Goal: Information Seeking & Learning: Learn about a topic

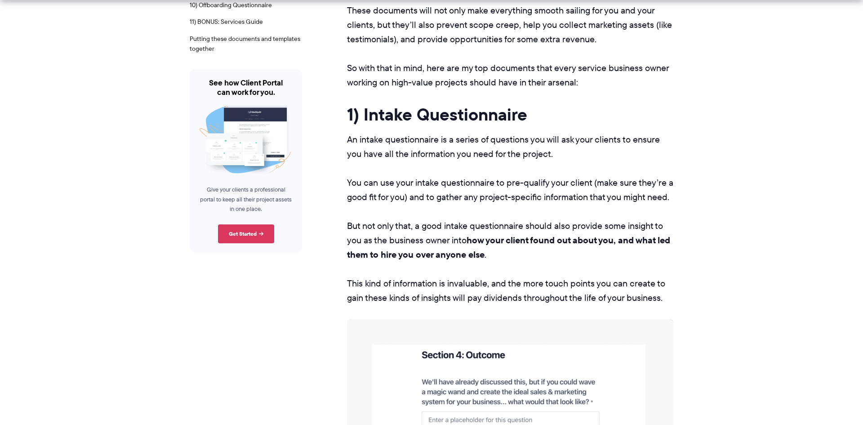
scroll to position [483, 0]
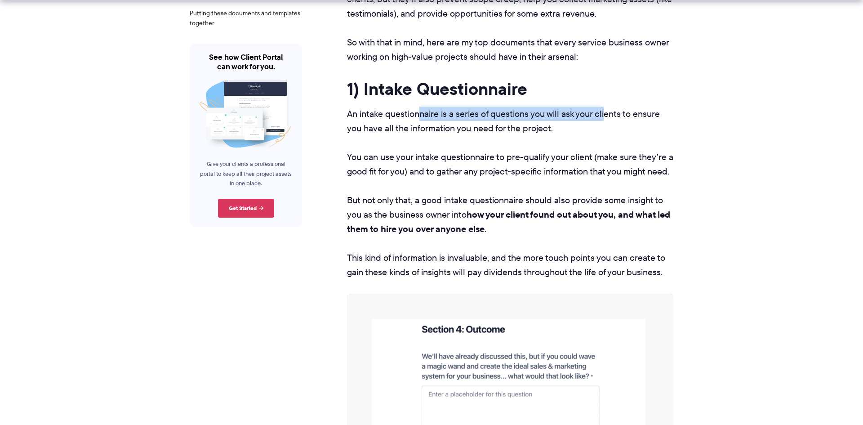
drag, startPoint x: 430, startPoint y: 114, endPoint x: 613, endPoint y: 116, distance: 182.9
click at [613, 116] on p "An intake questionnaire is a series of questions you will ask your clients to e…" at bounding box center [510, 121] width 326 height 29
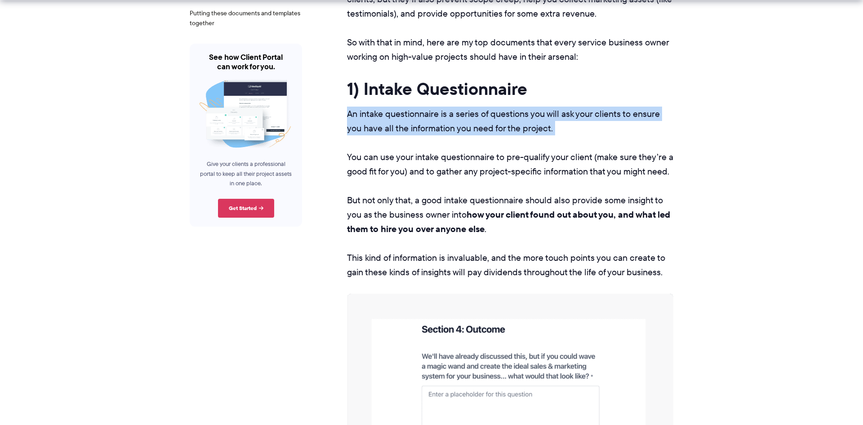
click at [613, 116] on p "An intake questionnaire is a series of questions you will ask your clients to e…" at bounding box center [510, 121] width 326 height 29
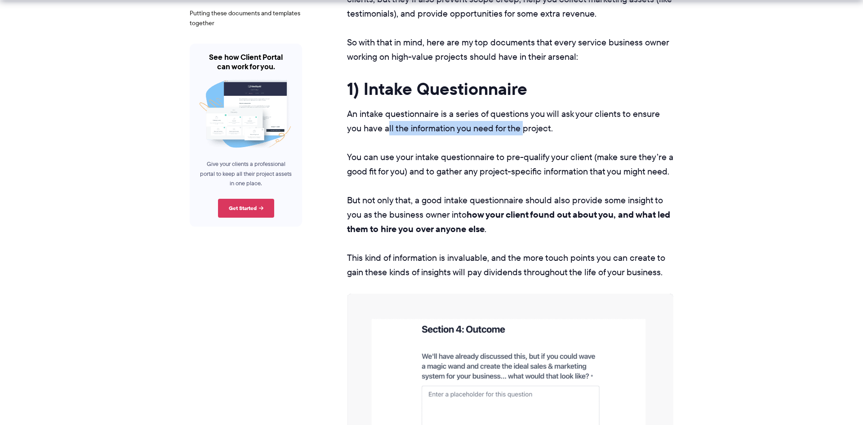
drag, startPoint x: 515, startPoint y: 128, endPoint x: 338, endPoint y: 125, distance: 177.5
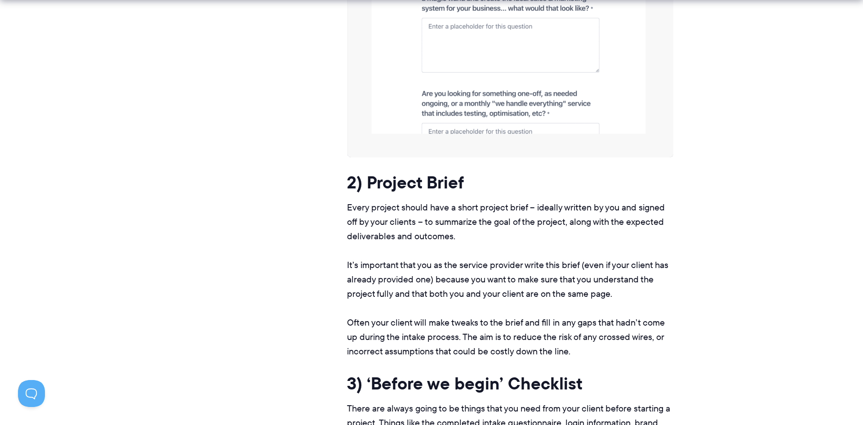
scroll to position [973, 0]
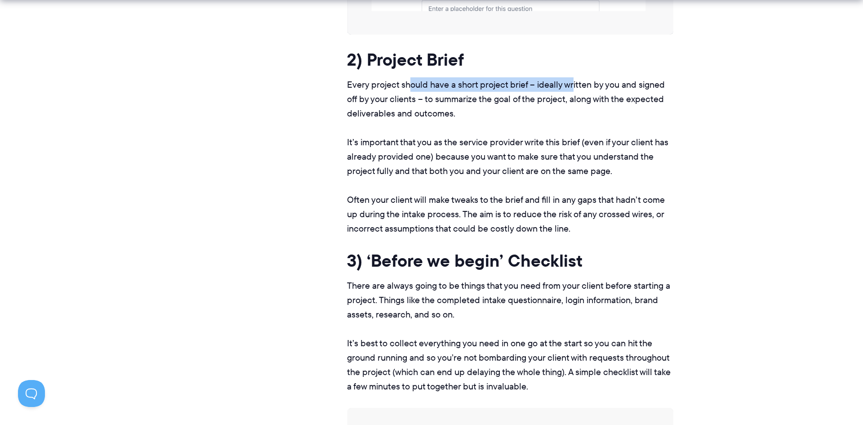
drag, startPoint x: 408, startPoint y: 85, endPoint x: 577, endPoint y: 87, distance: 169.0
click at [577, 87] on p "Every project should have a short project brief – ideally written by you and si…" at bounding box center [510, 98] width 326 height 43
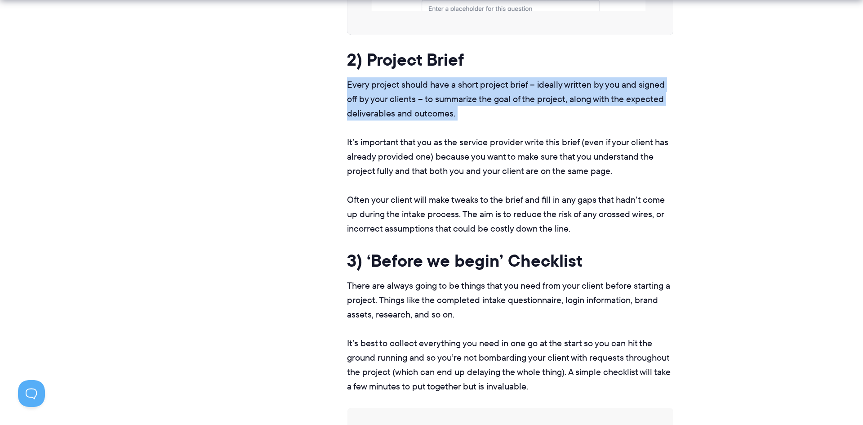
click at [577, 87] on p "Every project should have a short project brief – ideally written by you and si…" at bounding box center [510, 98] width 326 height 43
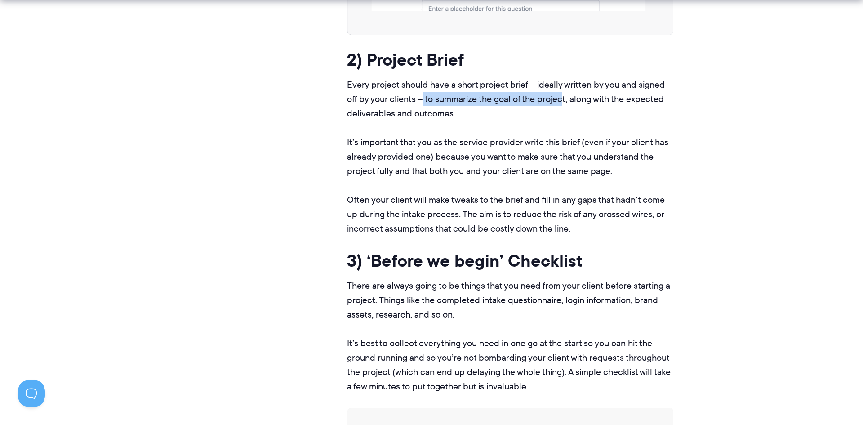
drag, startPoint x: 518, startPoint y: 97, endPoint x: 420, endPoint y: 97, distance: 97.5
click at [420, 97] on p "Every project should have a short project brief – ideally written by you and si…" at bounding box center [510, 98] width 326 height 43
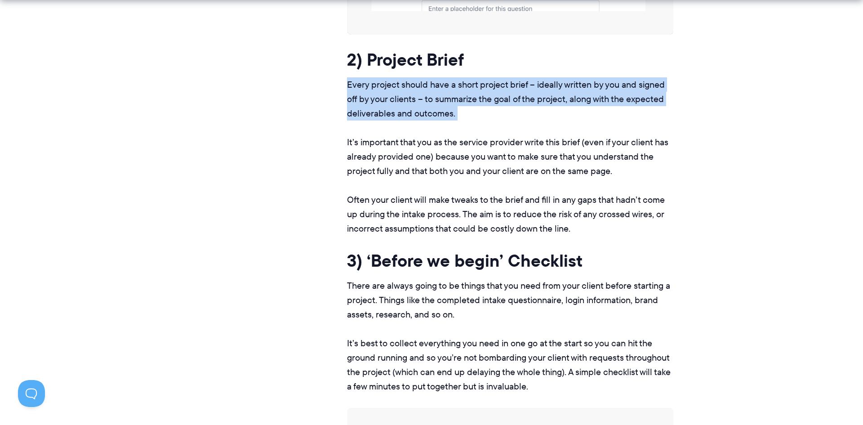
click at [420, 97] on p "Every project should have a short project brief – ideally written by you and si…" at bounding box center [510, 98] width 326 height 43
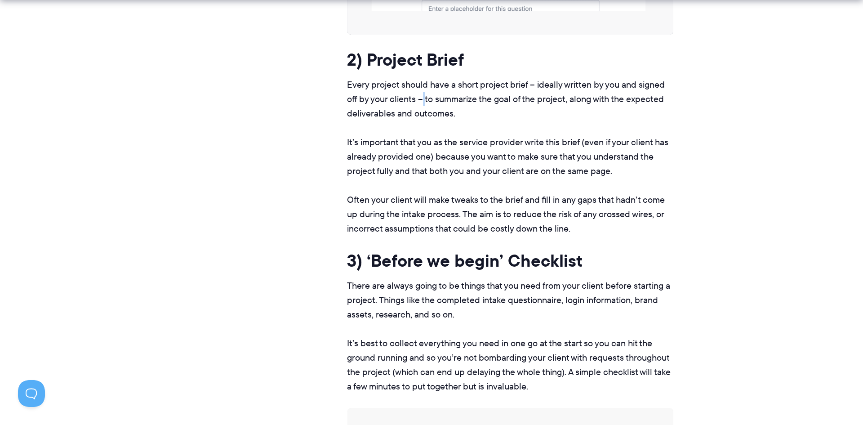
click at [420, 97] on p "Every project should have a short project brief – ideally written by you and si…" at bounding box center [510, 98] width 326 height 43
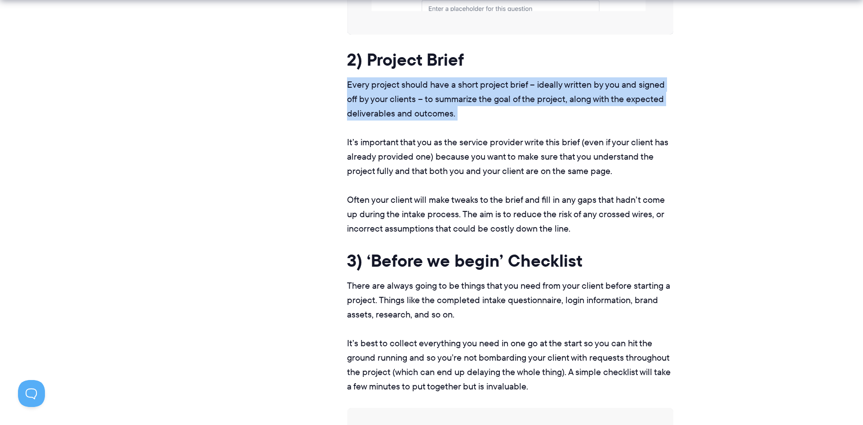
click at [420, 97] on p "Every project should have a short project brief – ideally written by you and si…" at bounding box center [510, 98] width 326 height 43
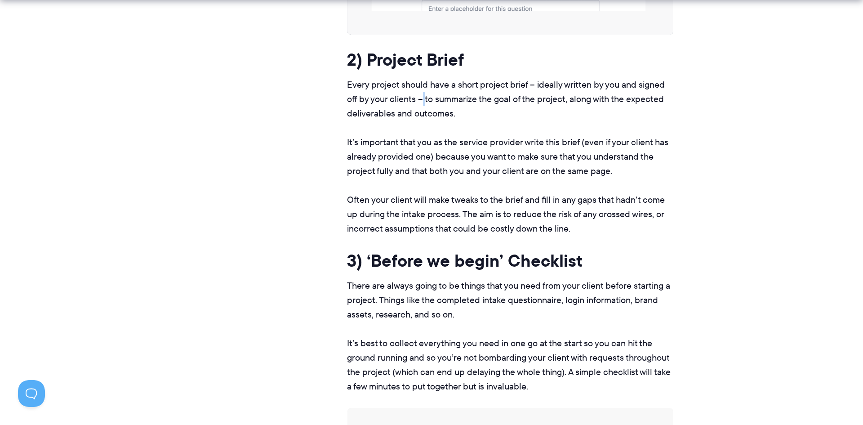
click at [420, 97] on p "Every project should have a short project brief – ideally written by you and si…" at bounding box center [510, 98] width 326 height 43
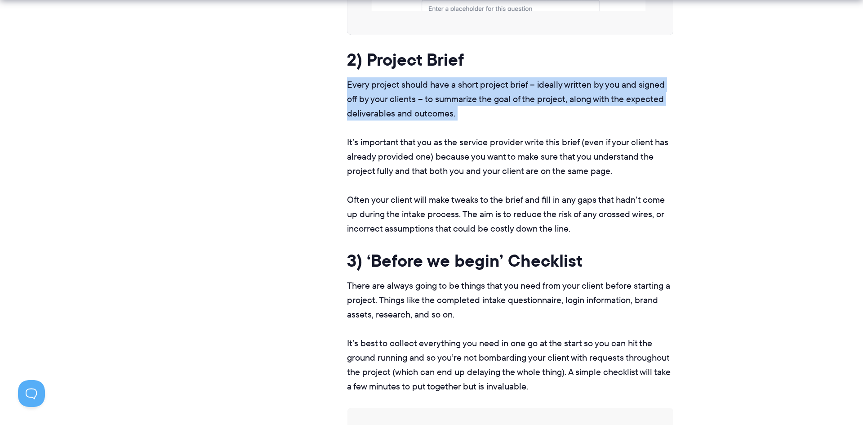
click at [420, 97] on p "Every project should have a short project brief – ideally written by you and si…" at bounding box center [510, 98] width 326 height 43
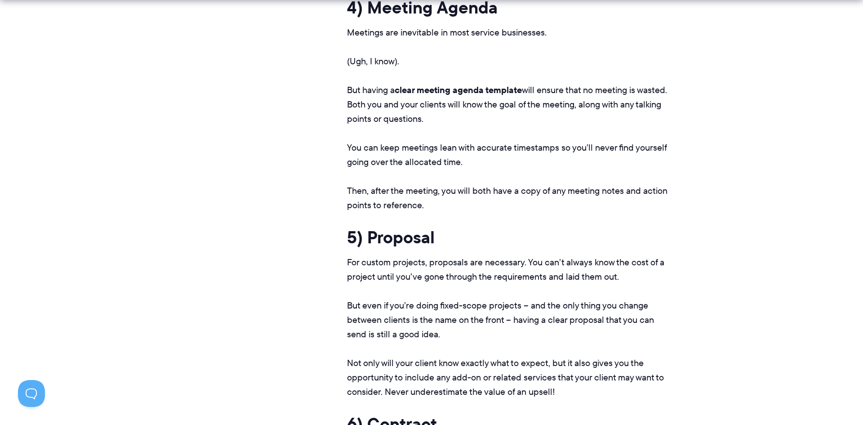
scroll to position [1707, 0]
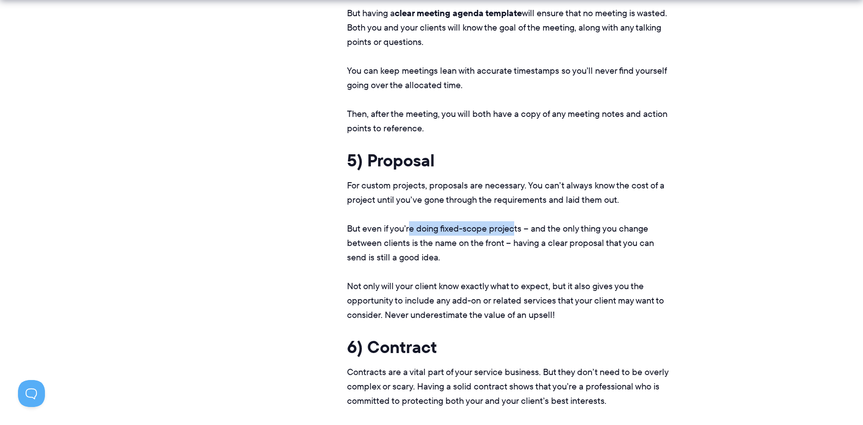
drag, startPoint x: 434, startPoint y: 227, endPoint x: 516, endPoint y: 228, distance: 81.8
click at [516, 228] on p "But even if you’re doing fixed-scope projects – and the only thing you change b…" at bounding box center [510, 242] width 326 height 43
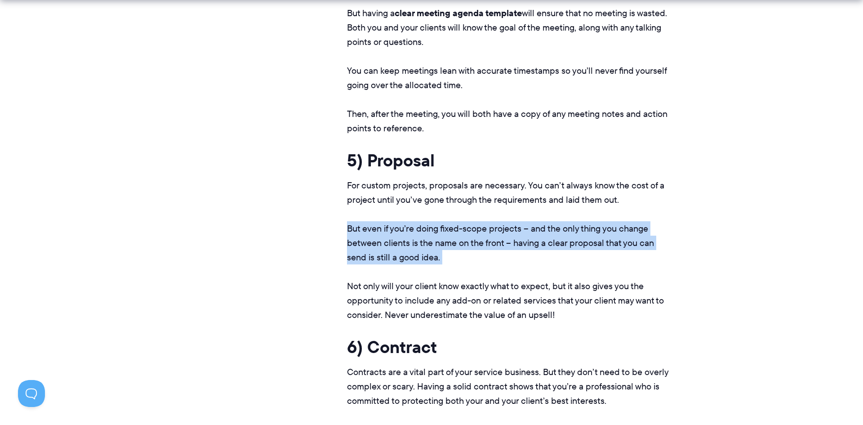
click at [516, 228] on p "But even if you’re doing fixed-scope projects – and the only thing you change b…" at bounding box center [510, 242] width 326 height 43
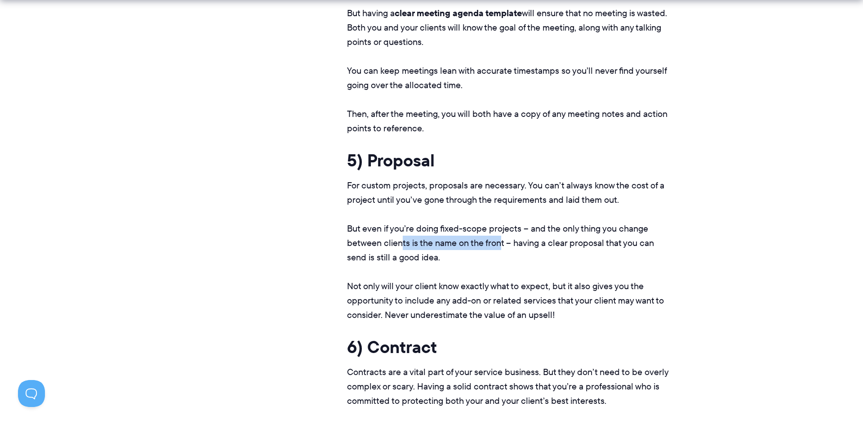
drag, startPoint x: 415, startPoint y: 241, endPoint x: 401, endPoint y: 240, distance: 14.0
click at [401, 240] on p "But even if you’re doing fixed-scope projects – and the only thing you change b…" at bounding box center [510, 242] width 326 height 43
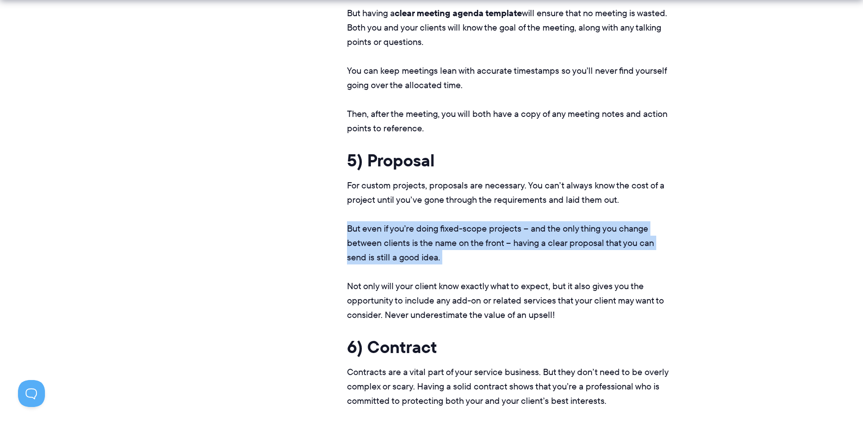
click at [401, 240] on p "But even if you’re doing fixed-scope projects – and the only thing you change b…" at bounding box center [510, 242] width 326 height 43
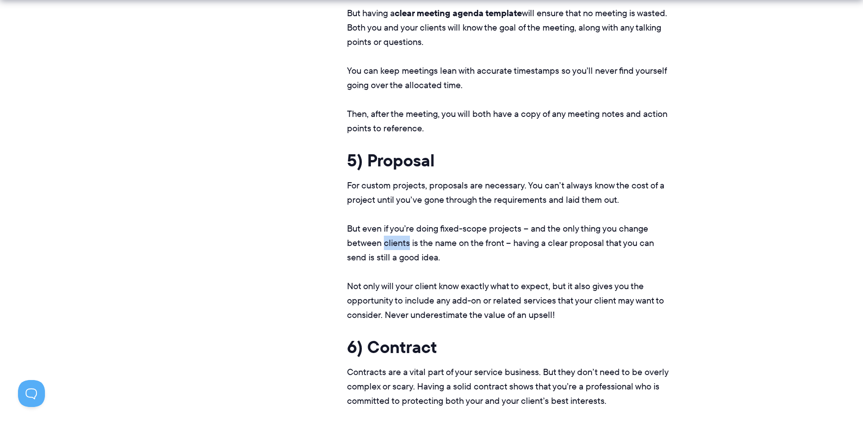
click at [401, 240] on p "But even if you’re doing fixed-scope projects – and the only thing you change b…" at bounding box center [510, 242] width 326 height 43
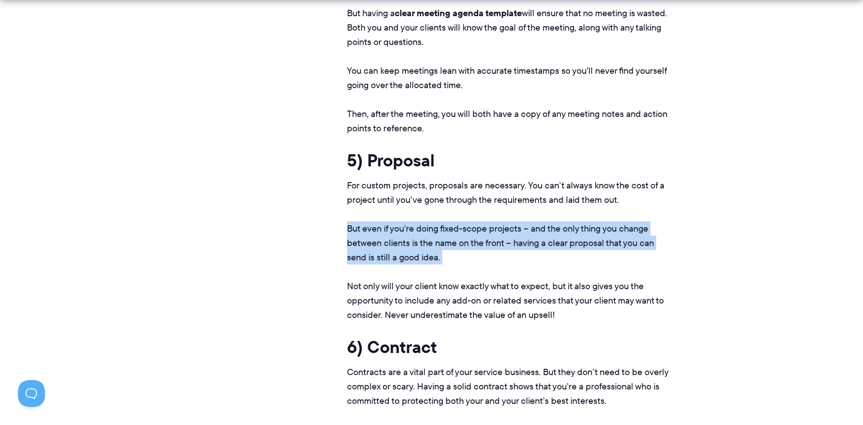
click at [401, 240] on p "But even if you’re doing fixed-scope projects – and the only thing you change b…" at bounding box center [510, 242] width 326 height 43
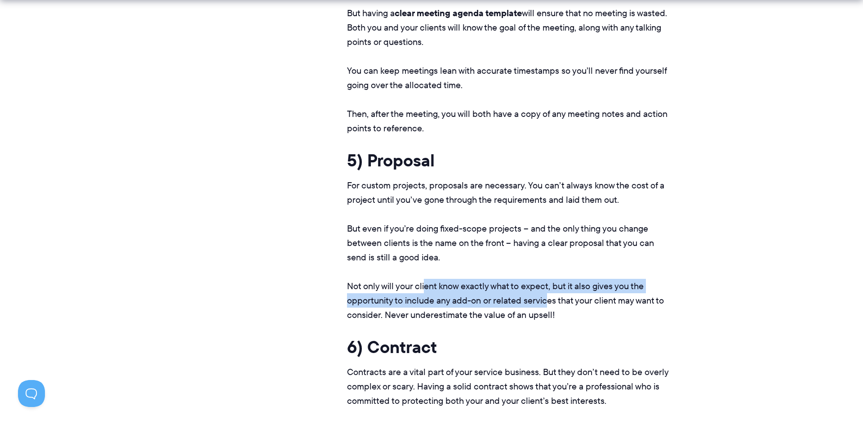
drag, startPoint x: 424, startPoint y: 282, endPoint x: 547, endPoint y: 301, distance: 124.6
click at [547, 301] on p "Not only will your client know exactly what to expect, but it also gives you th…" at bounding box center [510, 300] width 326 height 43
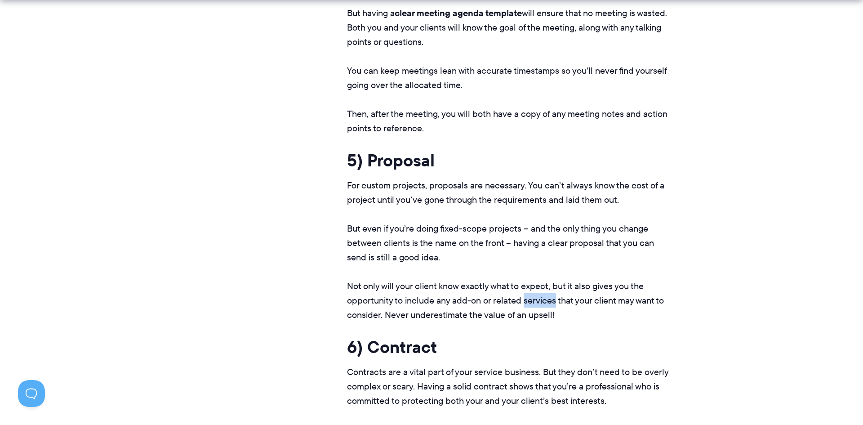
click at [547, 301] on p "Not only will your client know exactly what to expect, but it also gives you th…" at bounding box center [510, 300] width 326 height 43
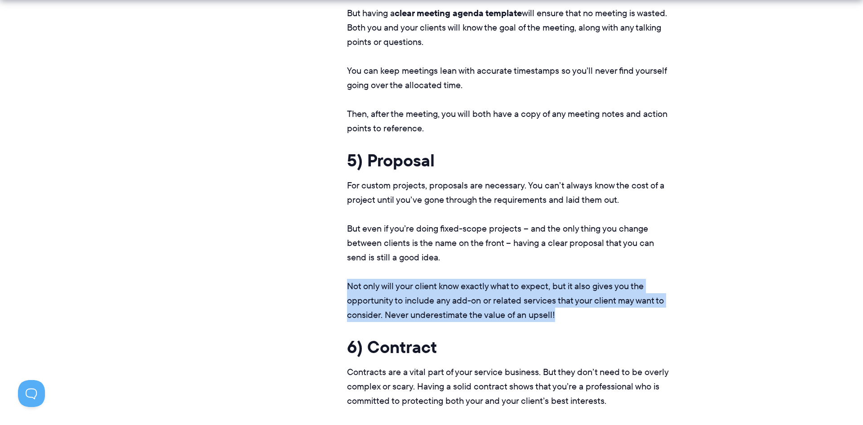
click at [547, 301] on p "Not only will your client know exactly what to expect, but it also gives you th…" at bounding box center [510, 300] width 326 height 43
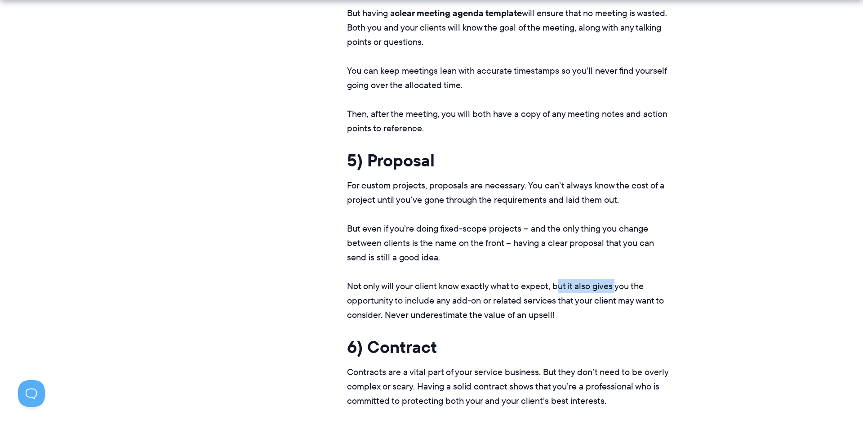
drag, startPoint x: 600, startPoint y: 288, endPoint x: 616, endPoint y: 288, distance: 15.7
click at [616, 288] on p "Not only will your client know exactly what to expect, but it also gives you th…" at bounding box center [510, 300] width 326 height 43
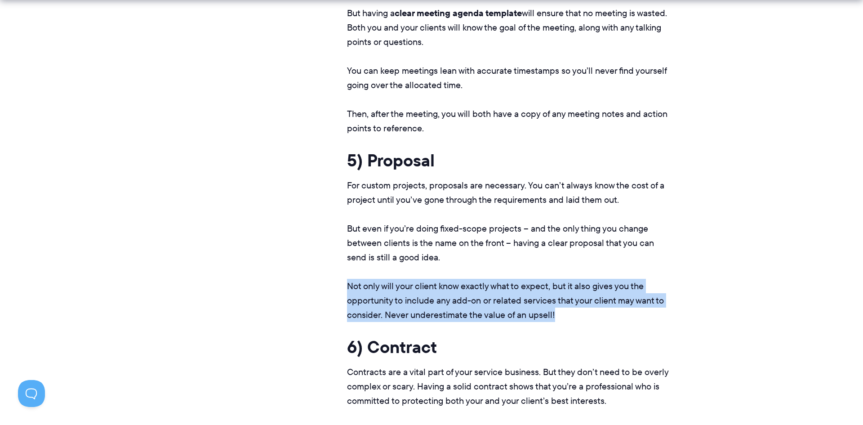
click at [616, 288] on p "Not only will your client know exactly what to expect, but it also gives you th…" at bounding box center [510, 300] width 326 height 43
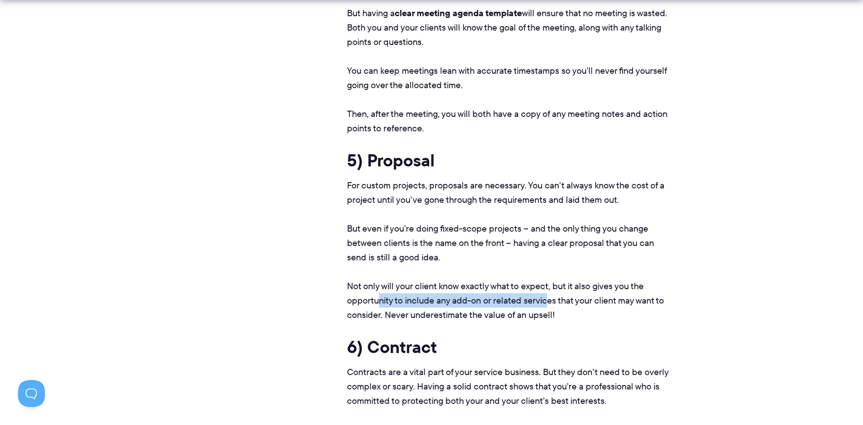
drag, startPoint x: 493, startPoint y: 298, endPoint x: 377, endPoint y: 296, distance: 116.0
click at [377, 296] on p "Not only will your client know exactly what to expect, but it also gives you th…" at bounding box center [510, 300] width 326 height 43
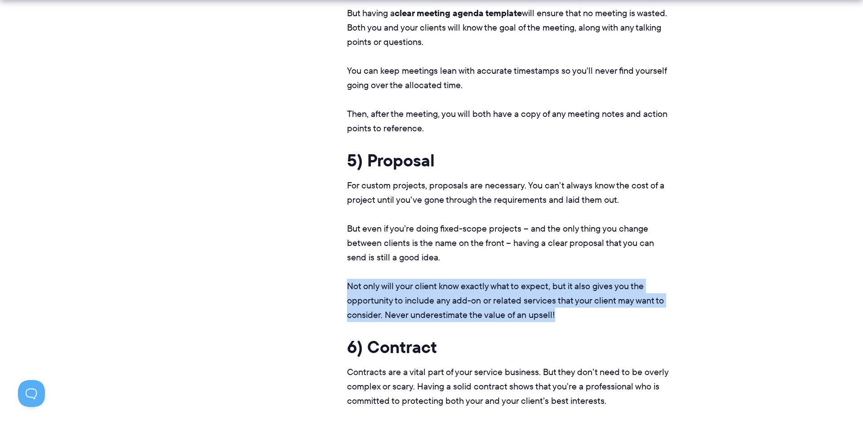
click at [377, 296] on p "Not only will your client know exactly what to expect, but it also gives you th…" at bounding box center [510, 300] width 326 height 43
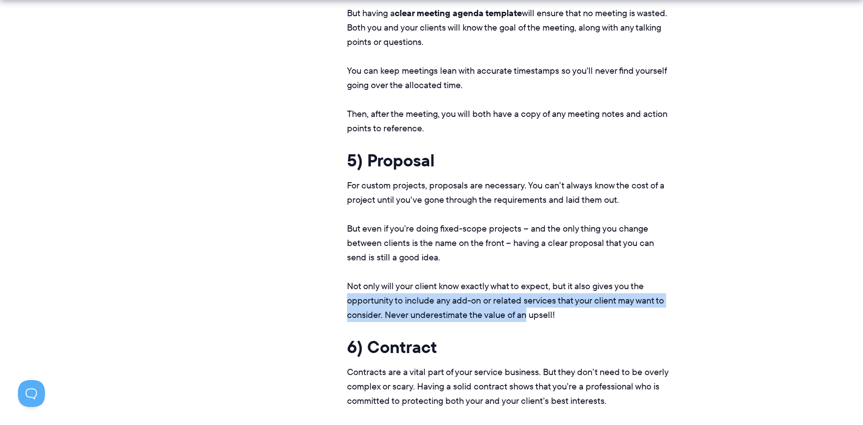
drag, startPoint x: 377, startPoint y: 296, endPoint x: 520, endPoint y: 318, distance: 145.1
click at [520, 318] on p "Not only will your client know exactly what to expect, but it also gives you th…" at bounding box center [510, 300] width 326 height 43
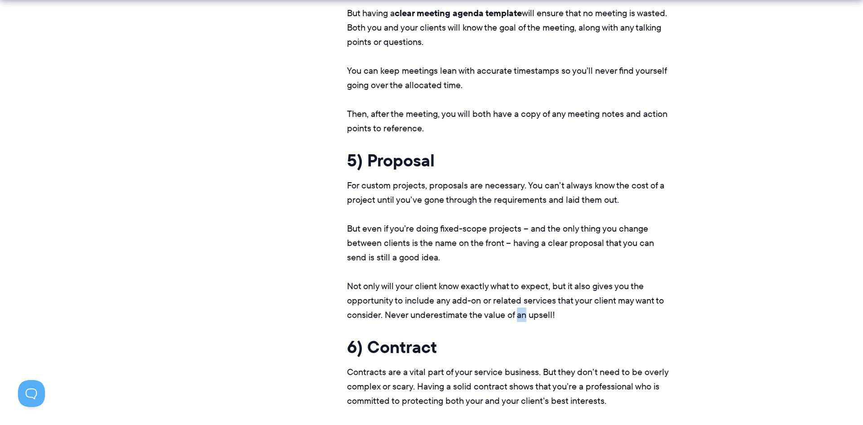
click at [520, 318] on p "Not only will your client know exactly what to expect, but it also gives you th…" at bounding box center [510, 300] width 326 height 43
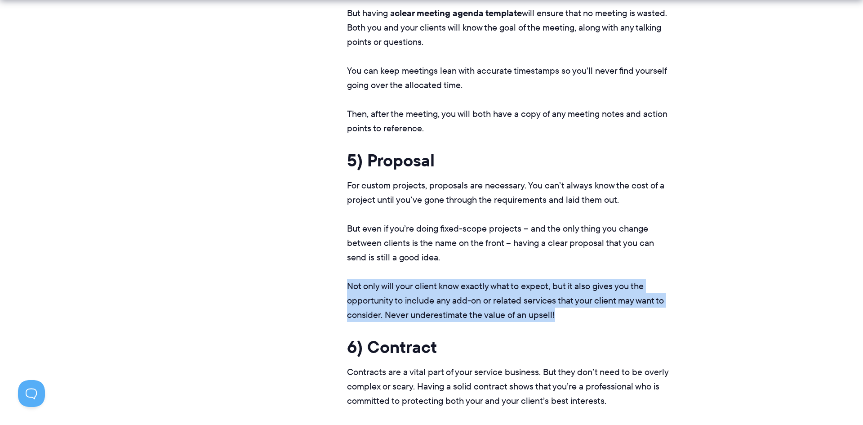
click at [520, 318] on p "Not only will your client know exactly what to expect, but it also gives you th…" at bounding box center [510, 300] width 326 height 43
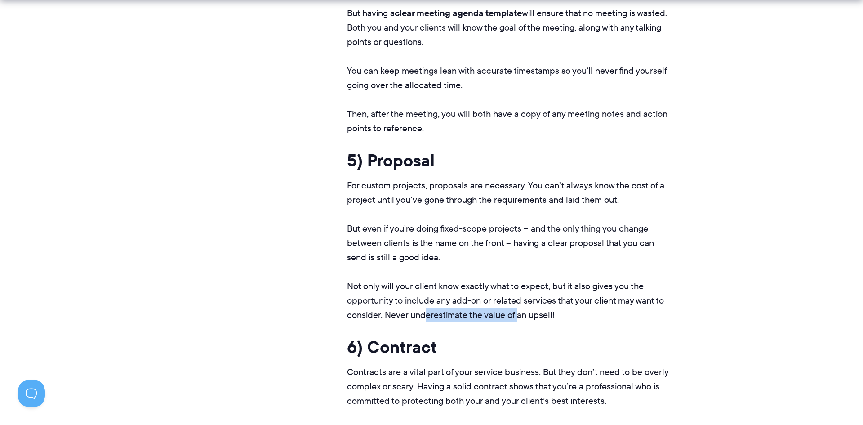
drag, startPoint x: 473, startPoint y: 319, endPoint x: 423, endPoint y: 315, distance: 49.5
click at [423, 315] on p "Not only will your client know exactly what to expect, but it also gives you th…" at bounding box center [510, 300] width 326 height 43
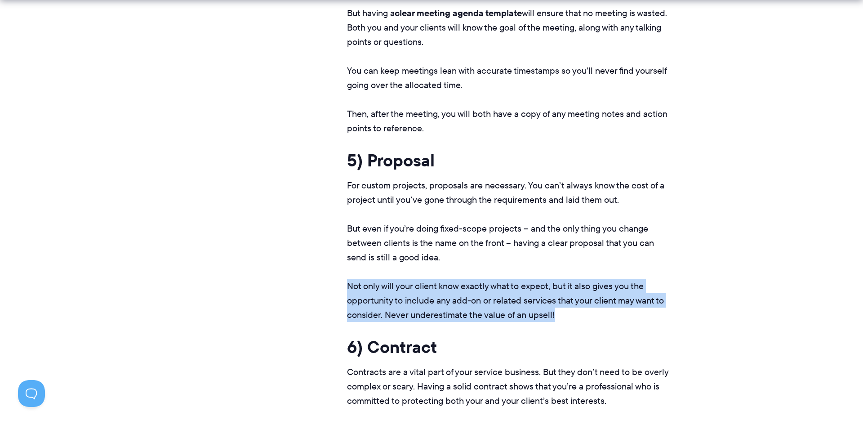
click at [423, 315] on p "Not only will your client know exactly what to expect, but it also gives you th…" at bounding box center [510, 300] width 326 height 43
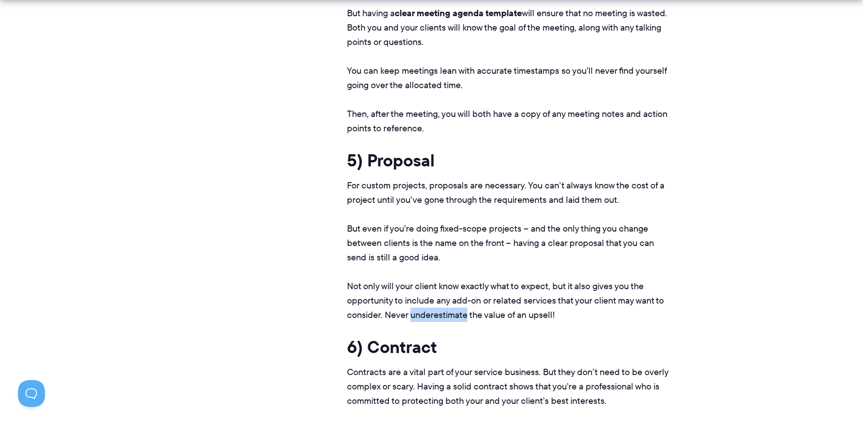
click at [423, 315] on p "Not only will your client know exactly what to expect, but it also gives you th…" at bounding box center [510, 300] width 326 height 43
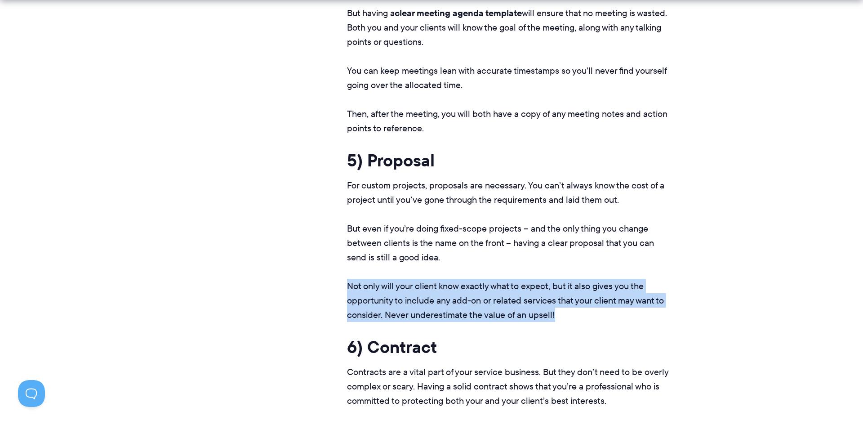
click at [423, 315] on p "Not only will your client know exactly what to expect, but it also gives you th…" at bounding box center [510, 300] width 326 height 43
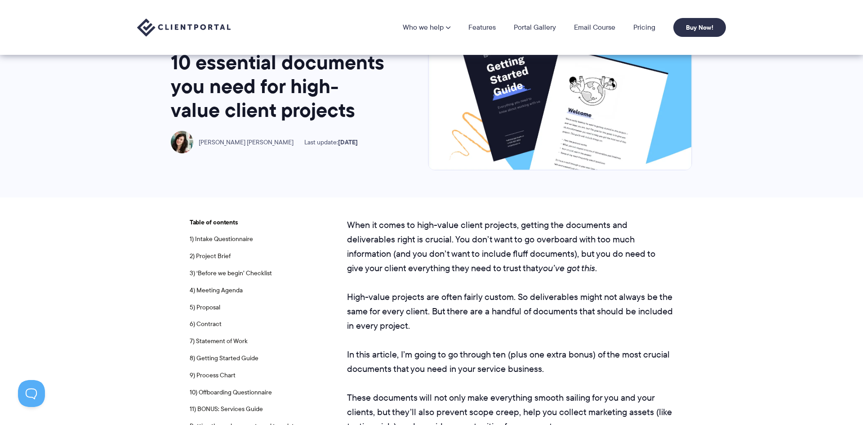
scroll to position [0, 0]
